Goal: Information Seeking & Learning: Learn about a topic

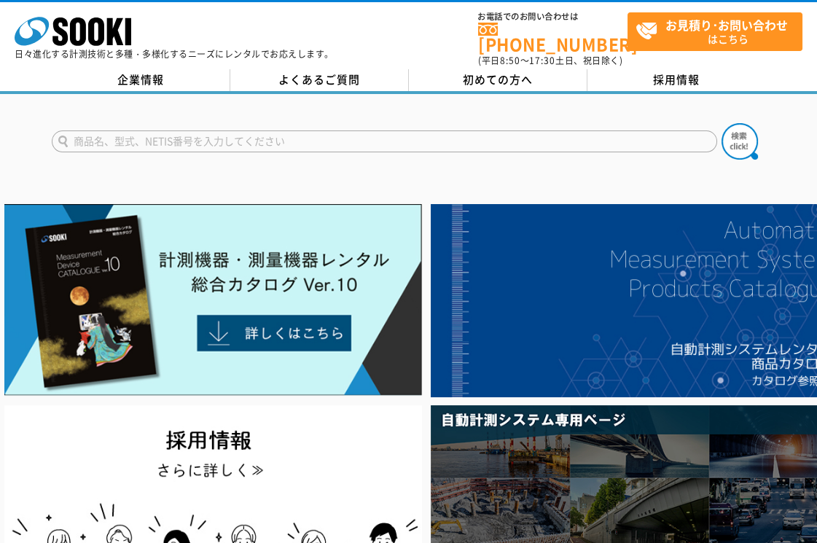
click at [219, 130] on input "text" at bounding box center [384, 141] width 665 height 22
type input "RTR-503"
click at [745, 136] on img at bounding box center [739, 141] width 36 height 36
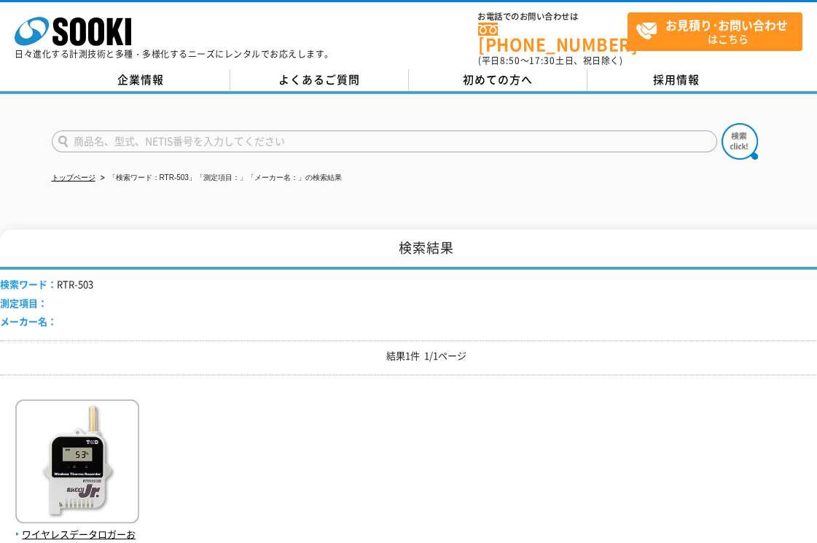
scroll to position [162, 0]
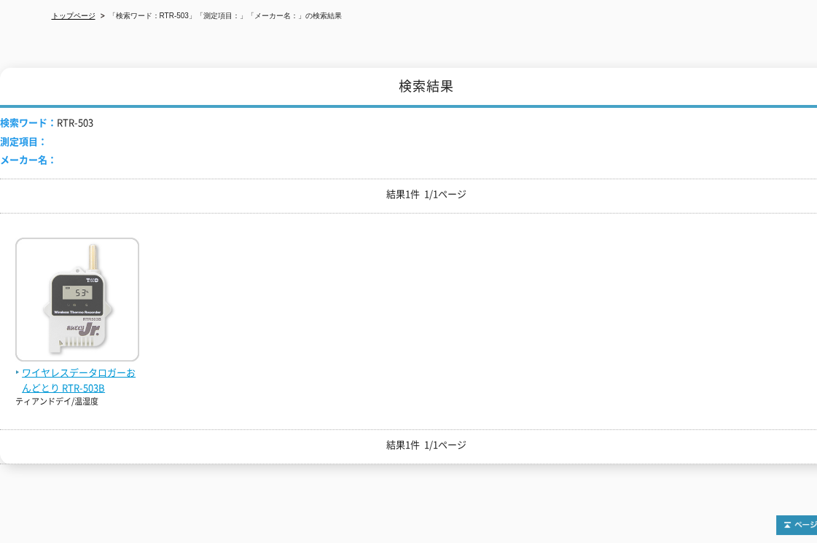
drag, startPoint x: 66, startPoint y: 369, endPoint x: 82, endPoint y: 369, distance: 16.0
click at [65, 369] on span "ワイヤレスデータロガーおんどとり RTR-503B" at bounding box center [77, 380] width 124 height 31
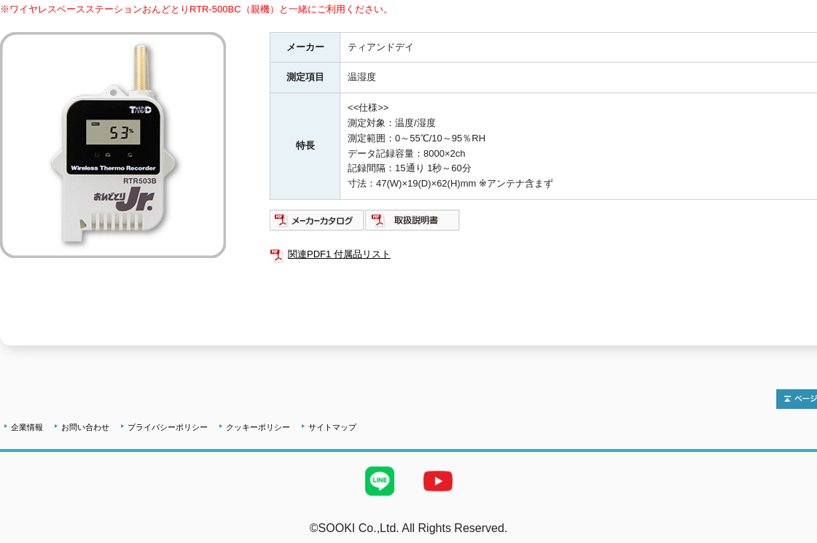
scroll to position [77, 0]
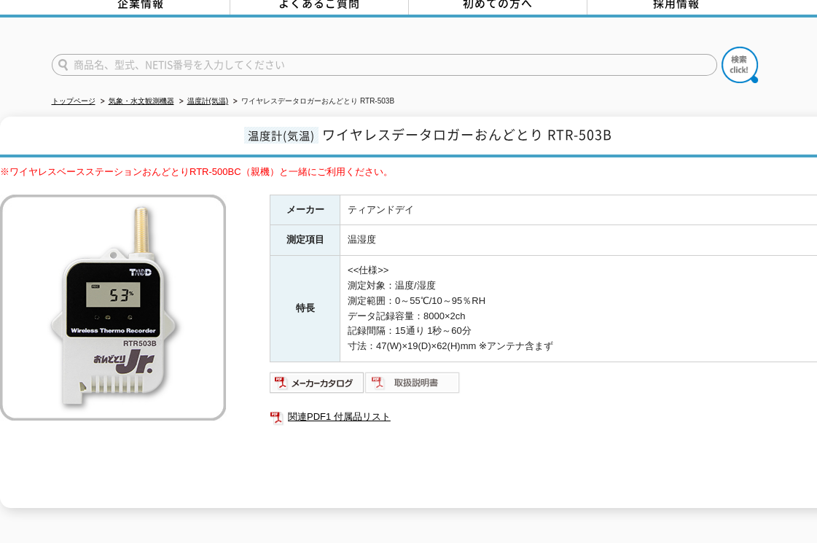
click at [411, 372] on img at bounding box center [412, 382] width 95 height 23
click at [184, 67] on form at bounding box center [409, 67] width 714 height 41
type input "RTR-500BC"
click at [721, 47] on button at bounding box center [739, 65] width 36 height 36
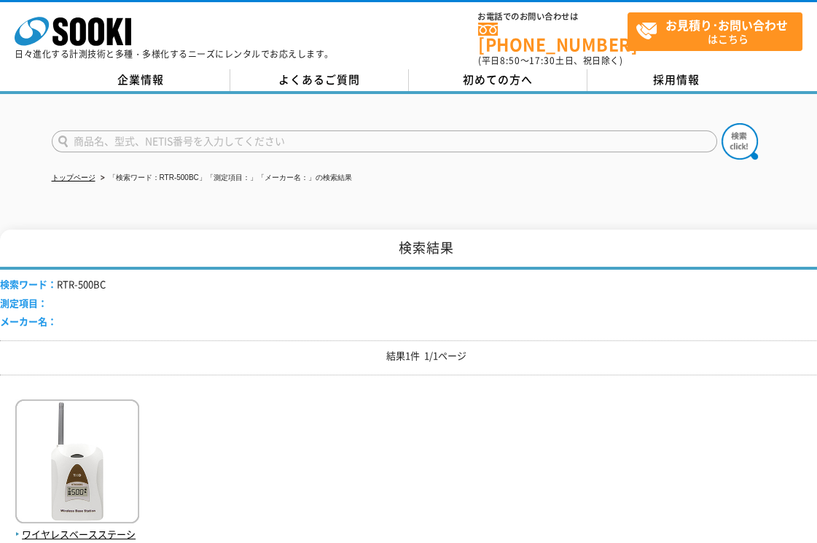
scroll to position [243, 0]
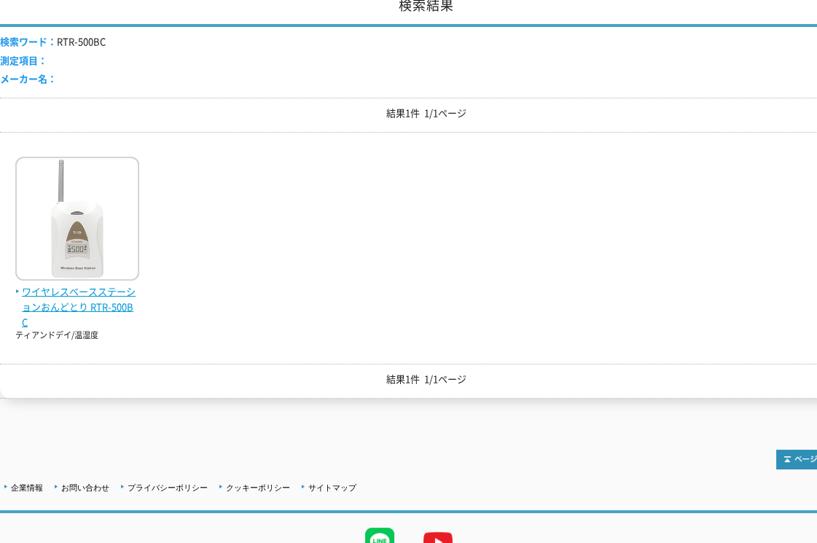
click at [85, 291] on span "ワイヤレスベースステーションおんどとり RTR-500BC" at bounding box center [77, 306] width 124 height 45
click at [70, 291] on span "ワイヤレスベースステーションおんどとり RTR-500BC" at bounding box center [77, 306] width 124 height 45
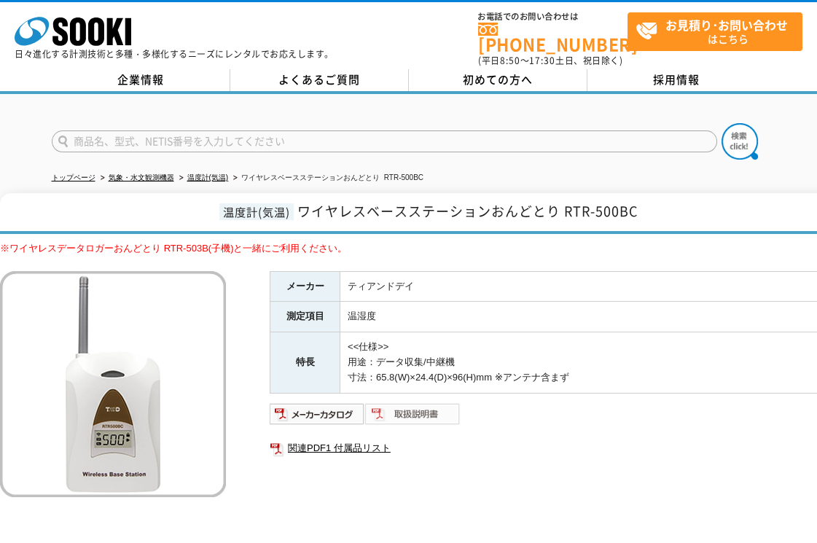
click at [402, 402] on img at bounding box center [412, 413] width 95 height 23
